Goal: Task Accomplishment & Management: Use online tool/utility

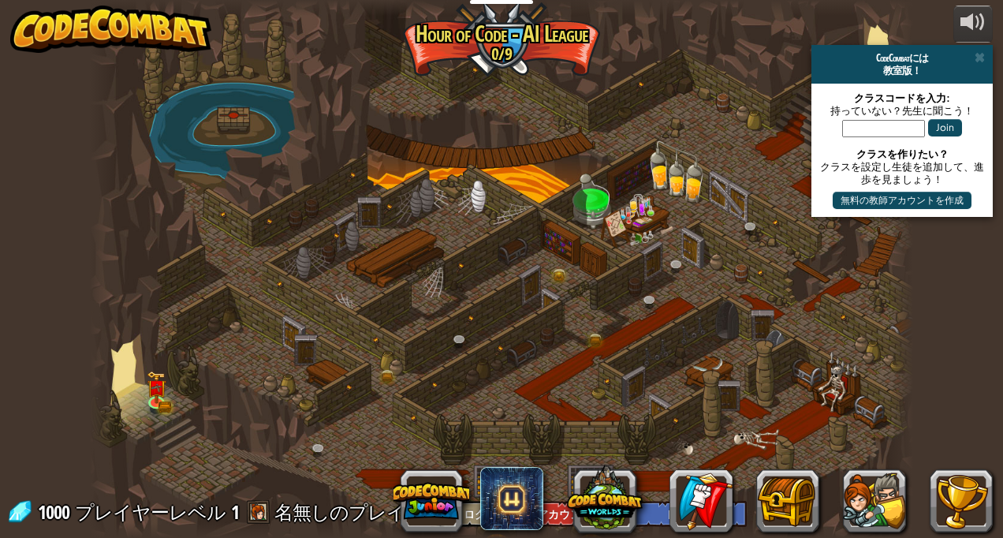
select select "ja"
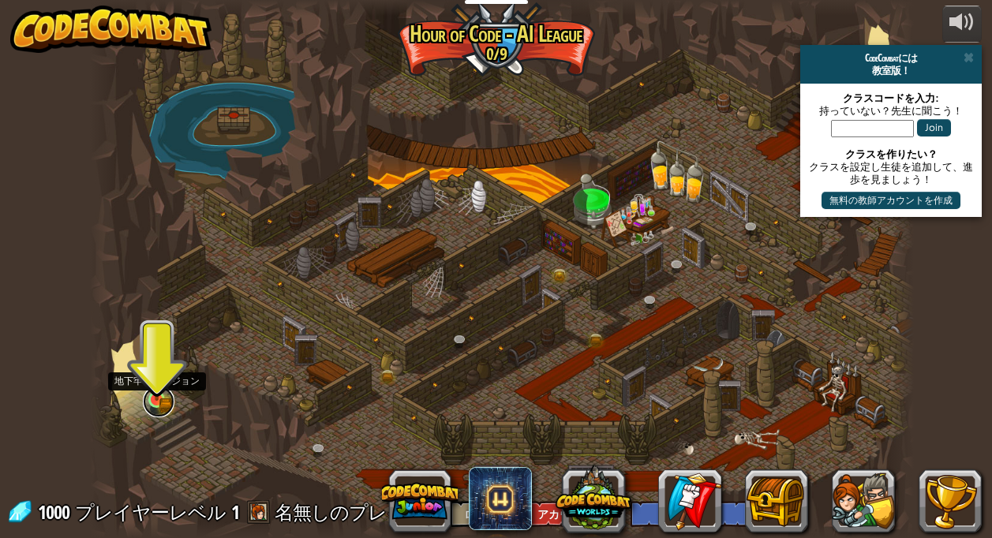
click at [154, 403] on link at bounding box center [159, 402] width 32 height 32
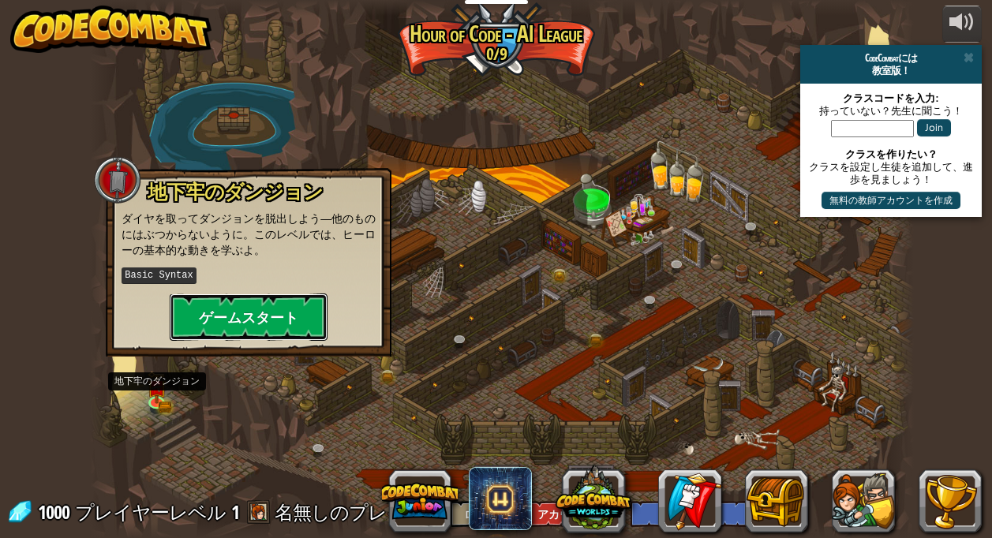
click at [262, 324] on button "ゲームスタート" at bounding box center [249, 316] width 158 height 47
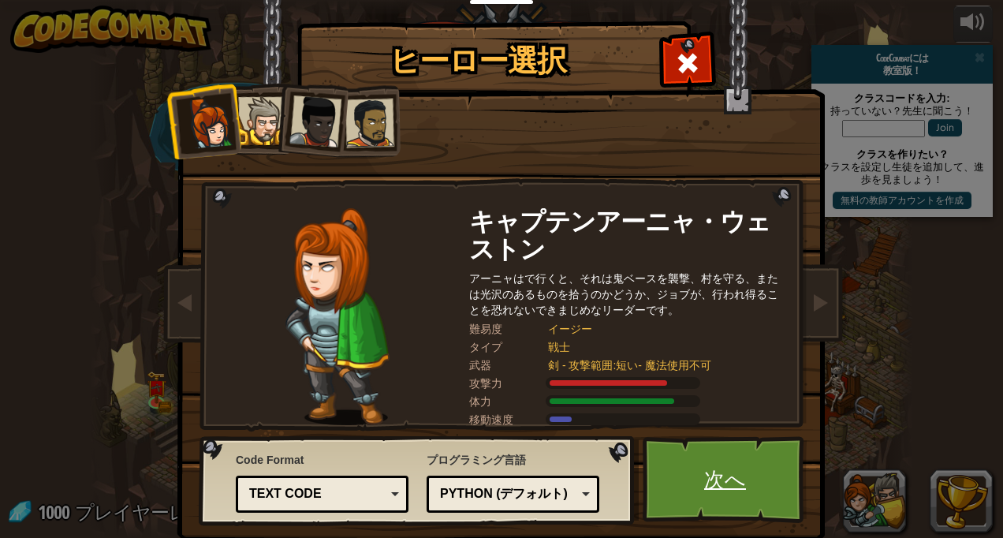
click at [730, 499] on link "次へ" at bounding box center [725, 479] width 165 height 87
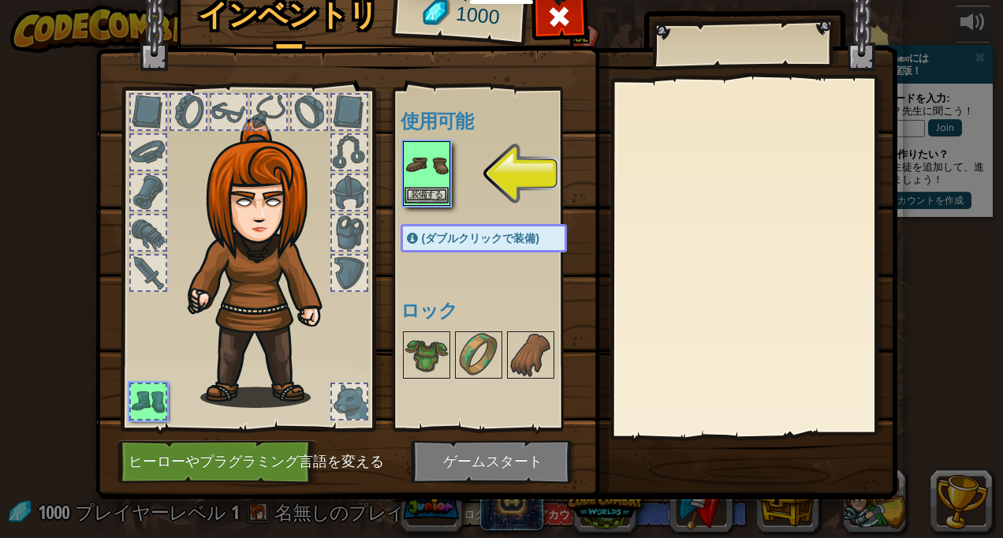
click at [420, 185] on img at bounding box center [427, 165] width 44 height 44
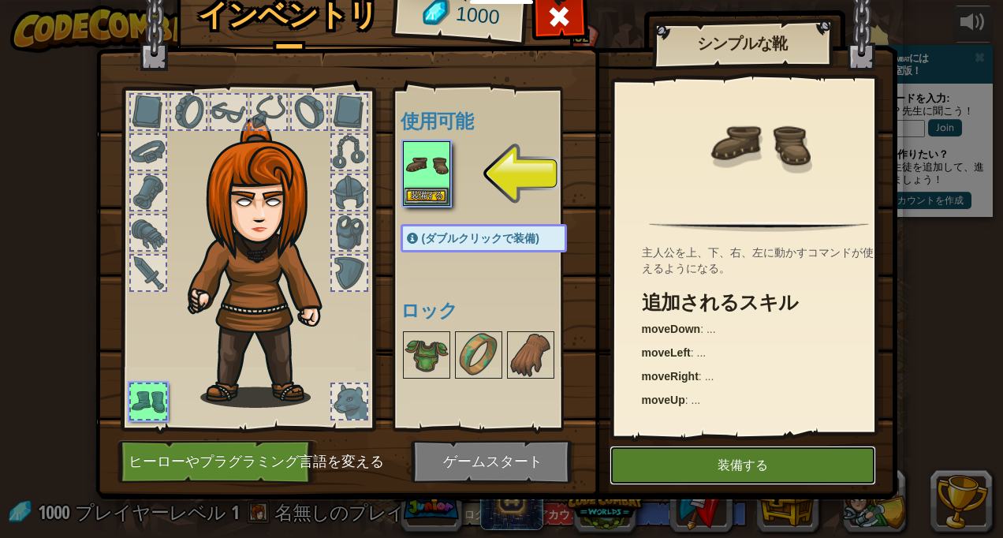
click at [756, 470] on button "装備する" at bounding box center [743, 465] width 267 height 39
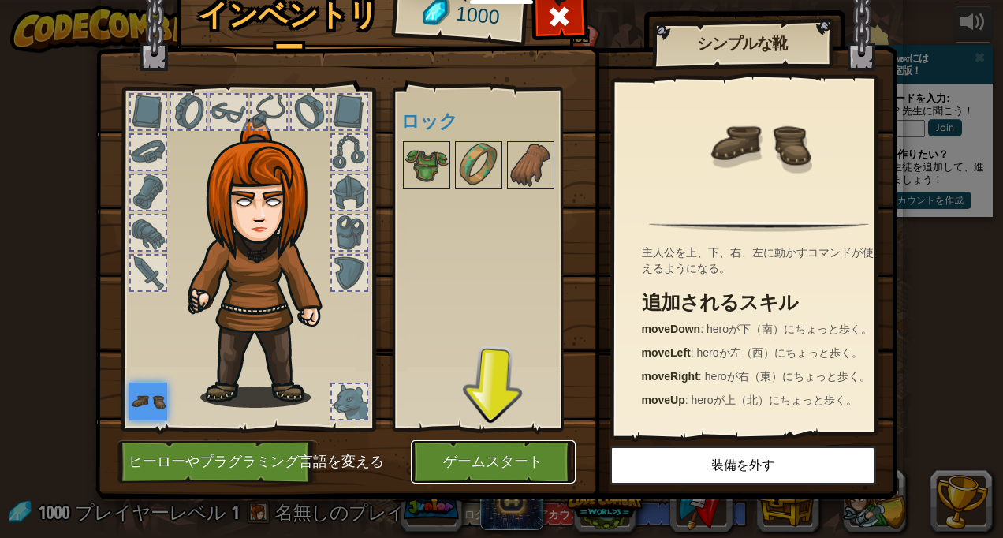
click at [444, 458] on button "ゲームスタート" at bounding box center [493, 461] width 165 height 43
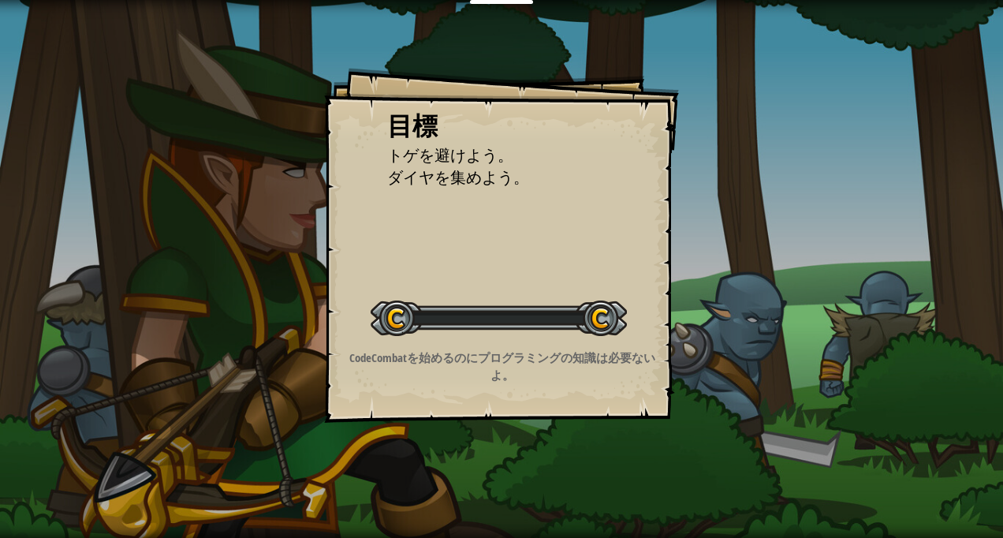
click at [451, 464] on div "目標 トゲを避けよう。 ダイヤを集めよう。 レベルスタート Error loading from server. Try refreshing the pag…" at bounding box center [501, 269] width 1003 height 538
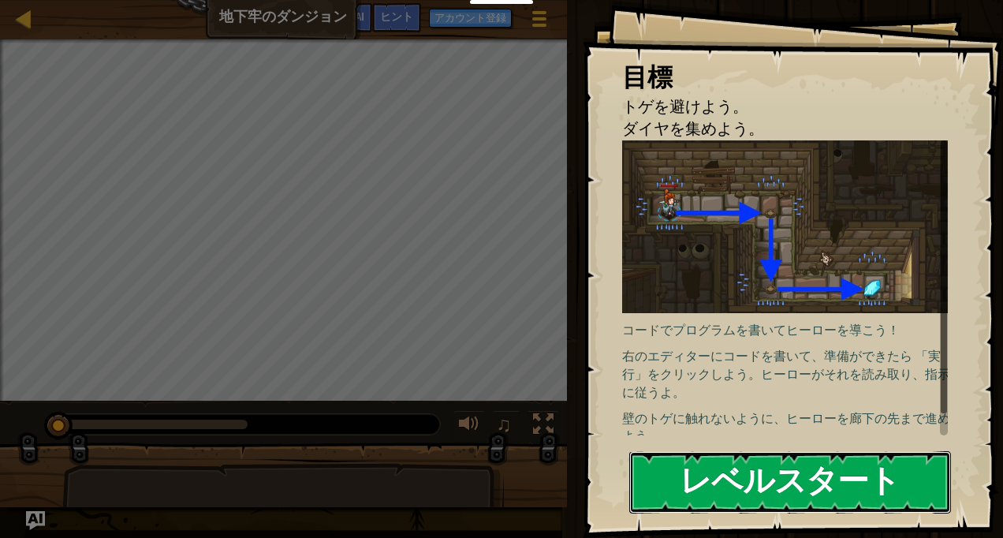
click at [689, 474] on button "レベルスタート" at bounding box center [790, 482] width 322 height 62
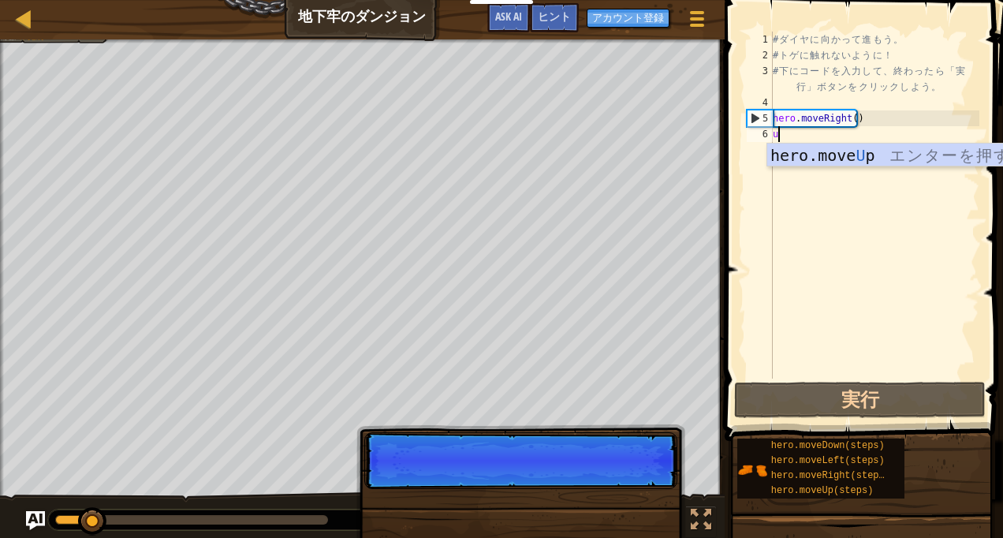
type textarea "u"
click at [617, 480] on p "スキップ (esc) 続ける" at bounding box center [520, 460] width 313 height 57
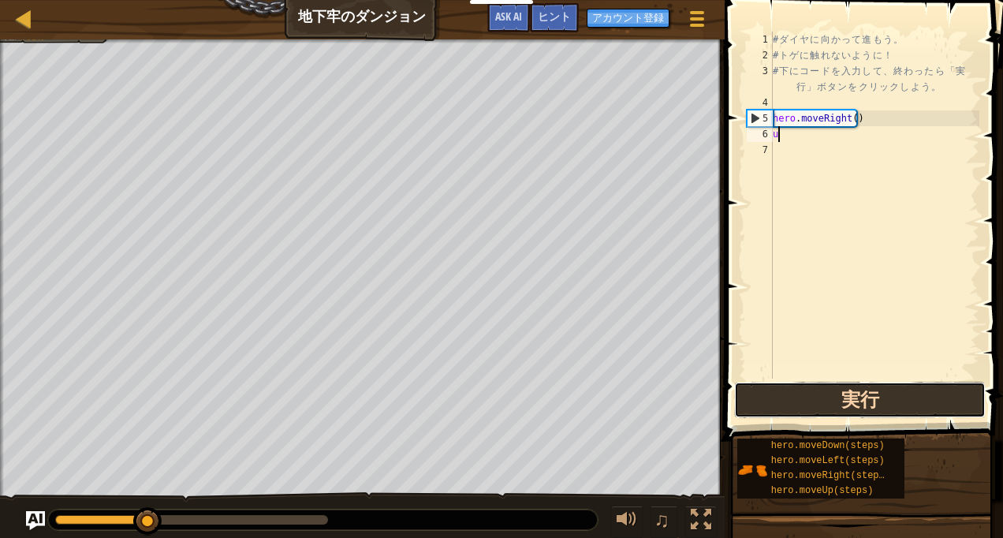
click at [846, 400] on button "実行" at bounding box center [860, 400] width 252 height 36
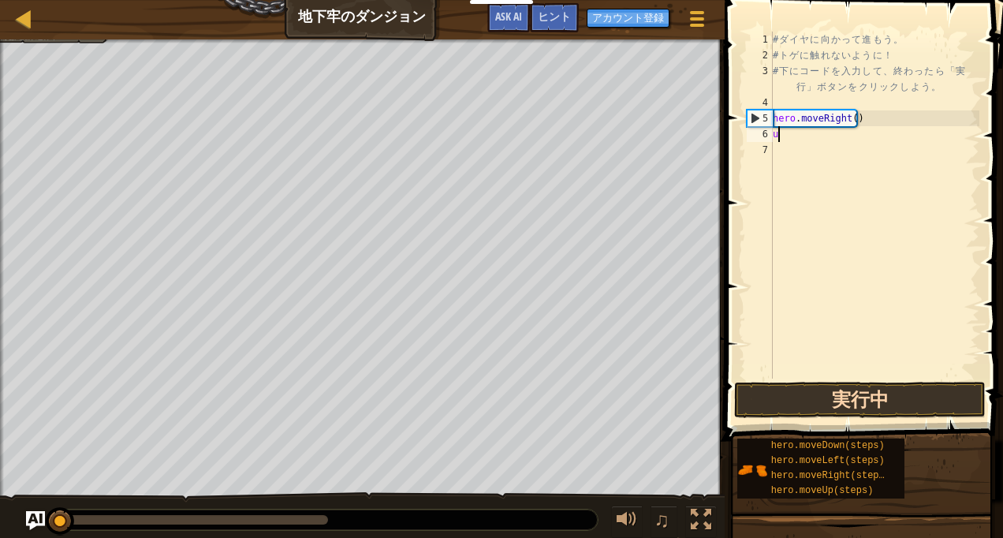
scroll to position [7, 0]
